Goal: Task Accomplishment & Management: Manage account settings

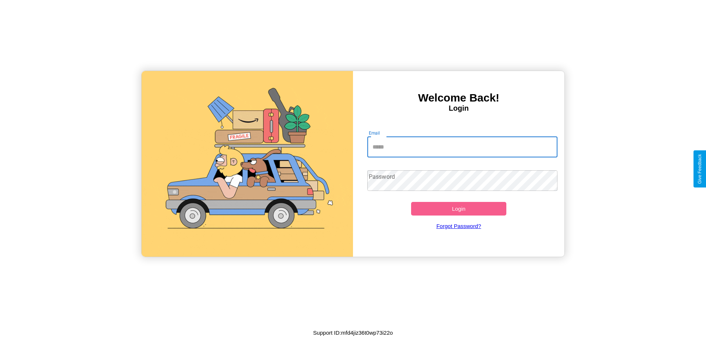
click at [462, 147] on input "Email" at bounding box center [462, 147] width 190 height 21
type input "**********"
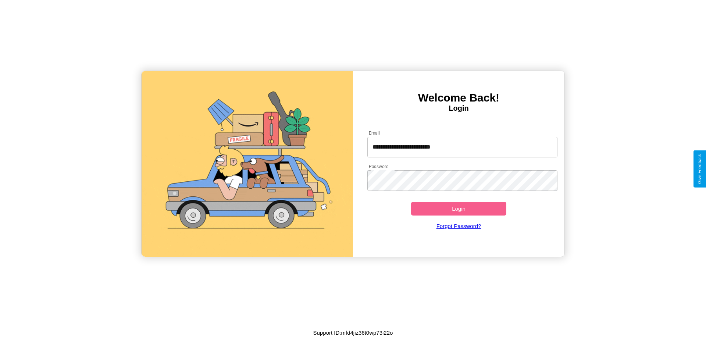
click at [458, 208] on button "Login" at bounding box center [458, 209] width 95 height 14
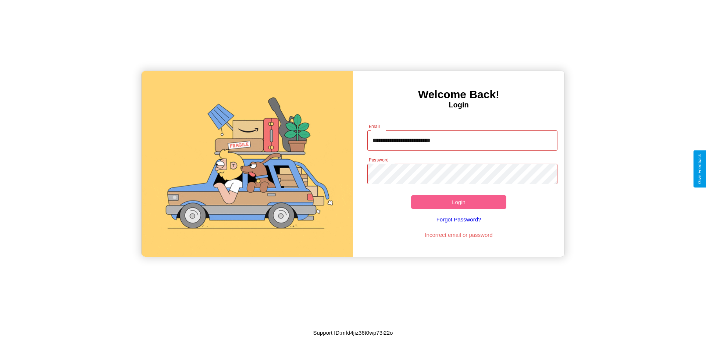
click at [458, 202] on button "Login" at bounding box center [458, 202] width 95 height 14
